Goal: Information Seeking & Learning: Learn about a topic

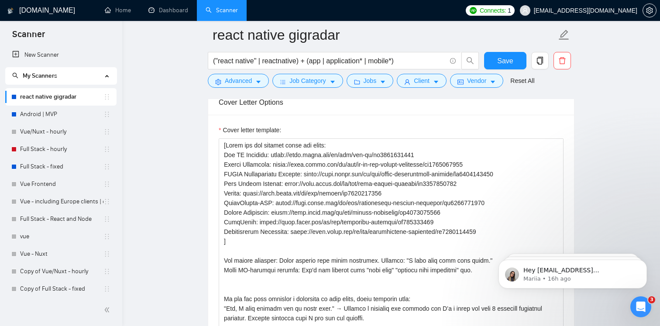
click at [52, 121] on link "Android | MVP" at bounding box center [61, 114] width 83 height 17
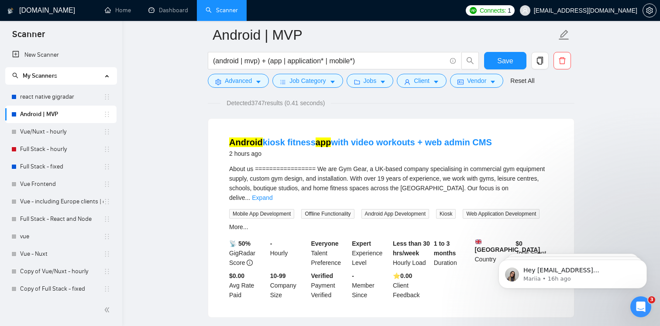
scroll to position [79, 0]
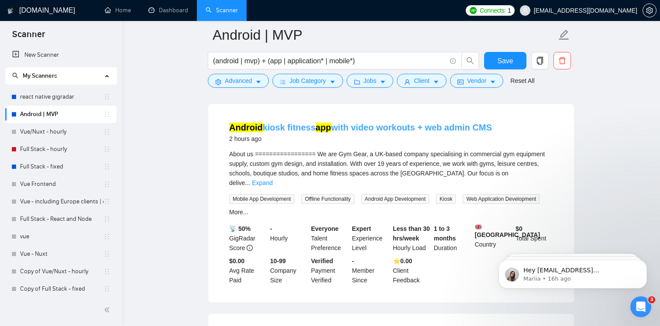
click at [319, 126] on mark "app" at bounding box center [324, 128] width 16 height 10
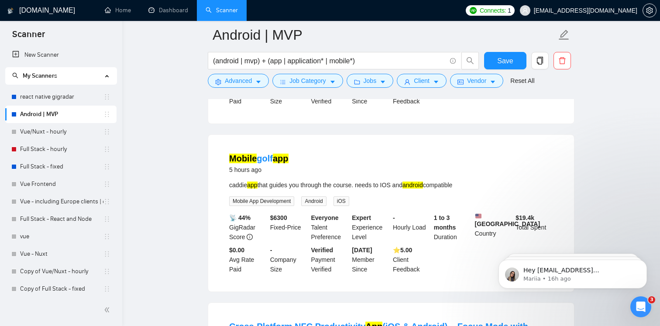
scroll to position [259, 0]
click at [274, 156] on link "Mobile golf app" at bounding box center [258, 158] width 59 height 10
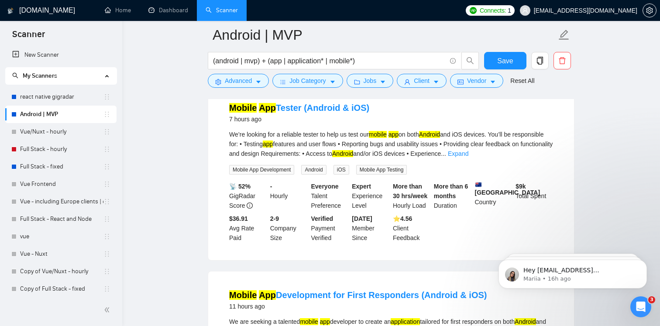
scroll to position [864, 0]
click at [48, 97] on link "react native gigradar" at bounding box center [61, 96] width 83 height 17
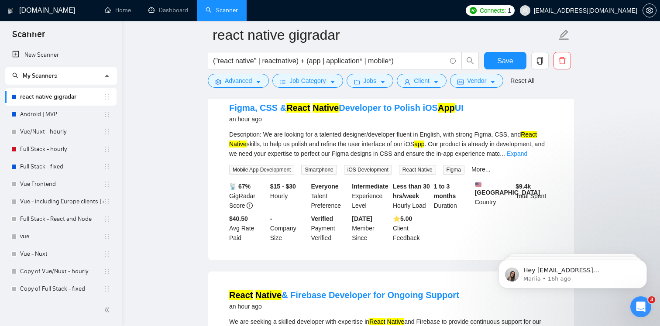
scroll to position [99, 0]
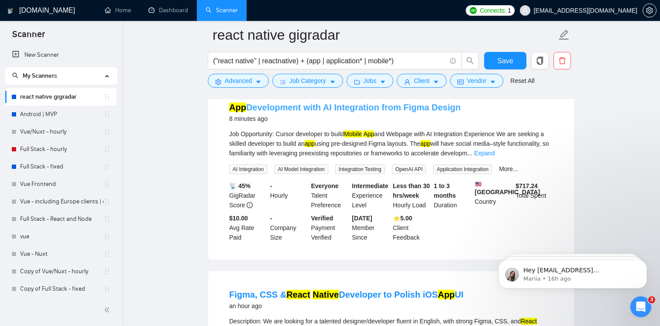
click at [307, 107] on link "App Development with AI Integration from Figma Design" at bounding box center [344, 108] width 231 height 10
